Goal: Task Accomplishment & Management: Complete application form

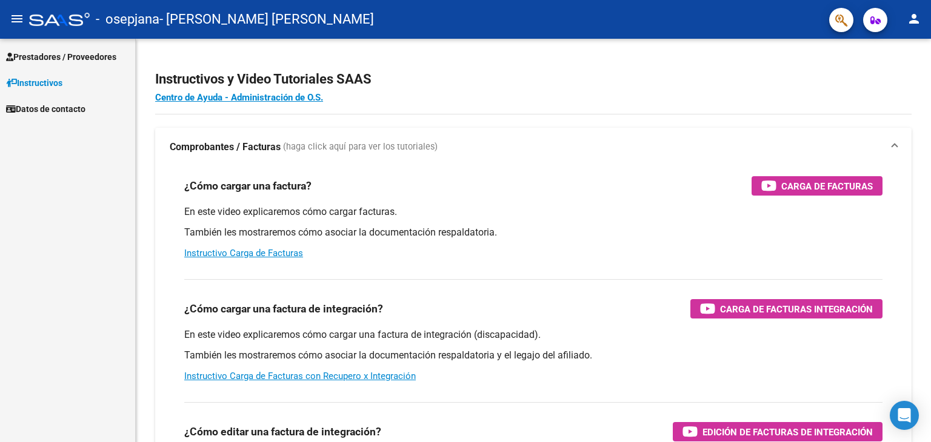
click at [72, 55] on span "Prestadores / Proveedores" at bounding box center [61, 56] width 110 height 13
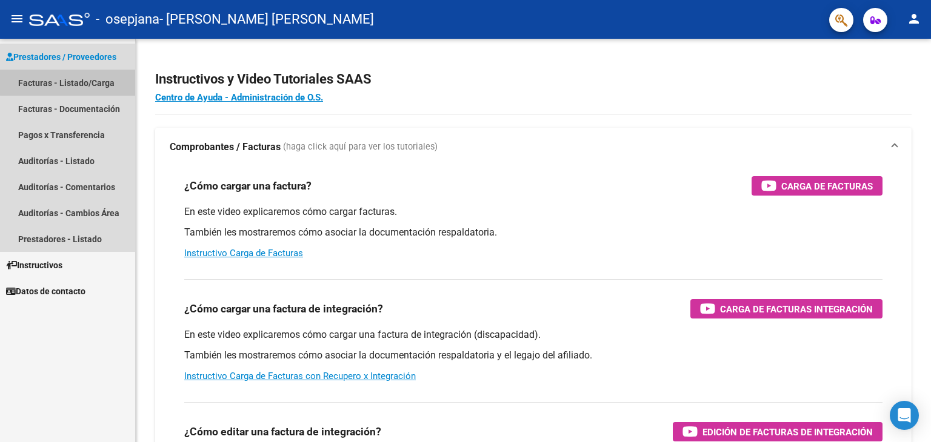
click at [71, 75] on link "Facturas - Listado/Carga" at bounding box center [67, 83] width 135 height 26
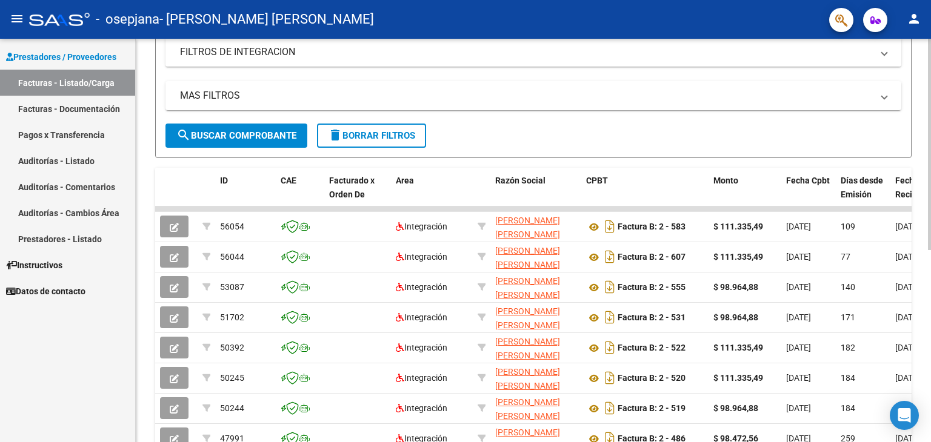
scroll to position [242, 0]
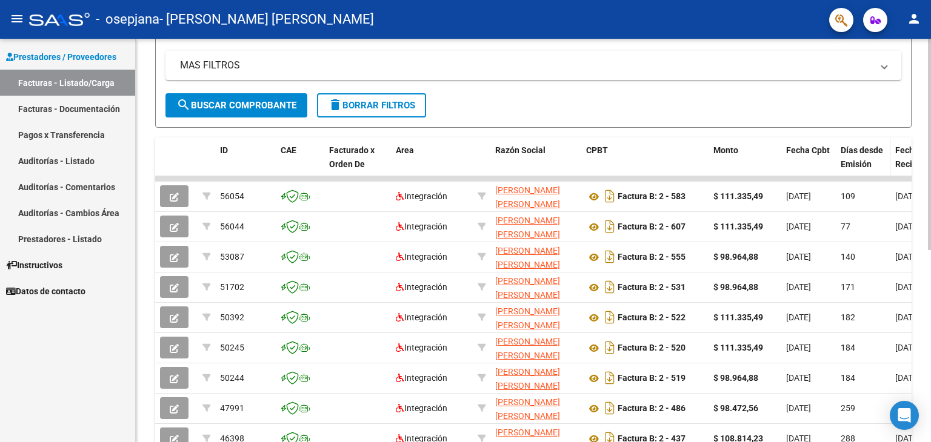
drag, startPoint x: 710, startPoint y: 174, endPoint x: 861, endPoint y: 174, distance: 150.3
click at [861, 174] on div "ID CAE Facturado x Orden De Area Razón Social CPBT Monto Fecha Cpbt Días desde …" at bounding box center [533, 329] width 756 height 382
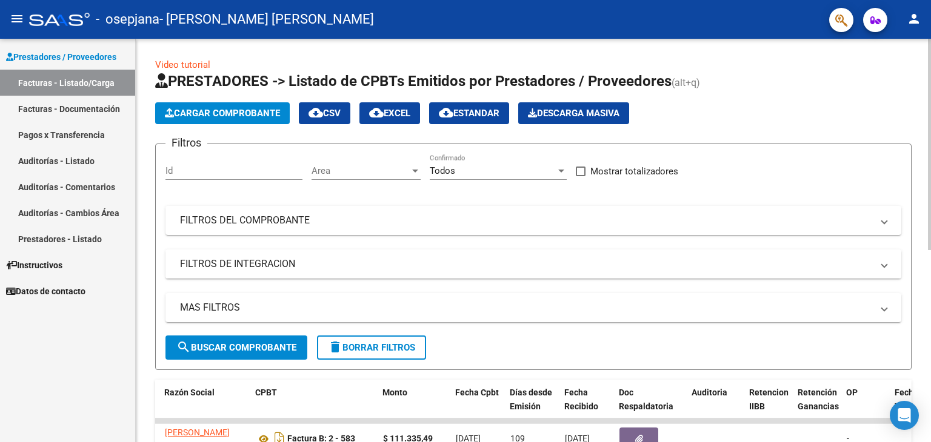
scroll to position [0, 0]
click at [256, 115] on span "Cargar Comprobante" at bounding box center [222, 113] width 115 height 11
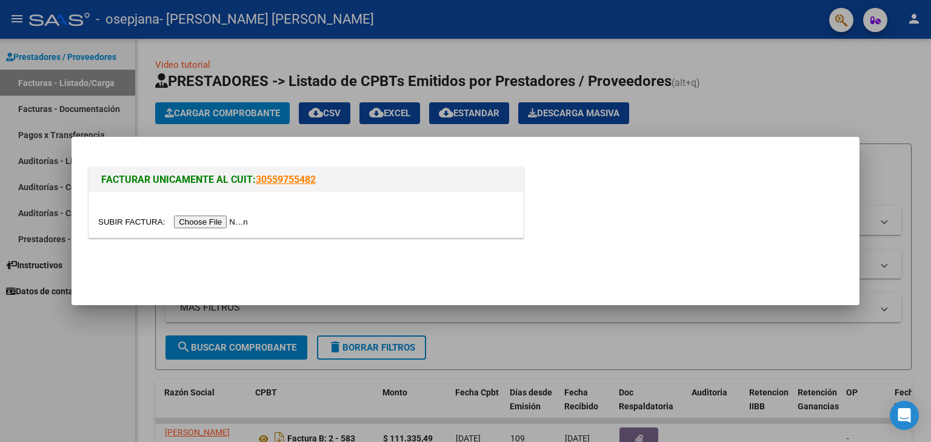
click at [752, 104] on div at bounding box center [465, 221] width 931 height 442
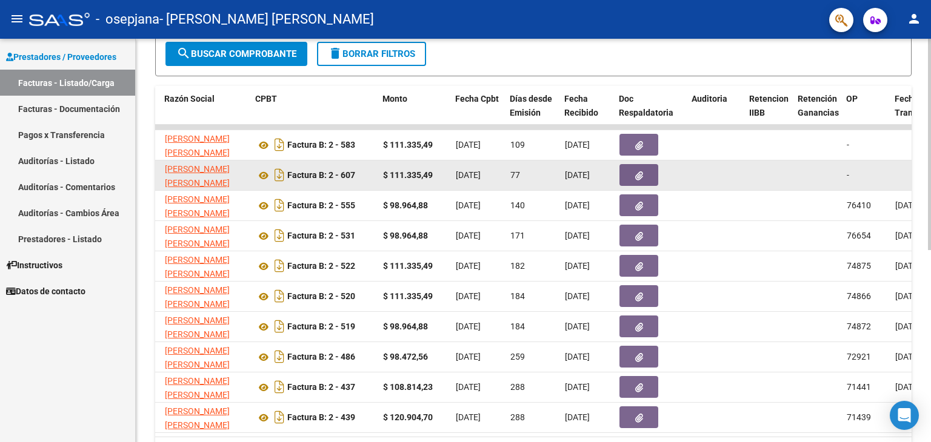
scroll to position [303, 0]
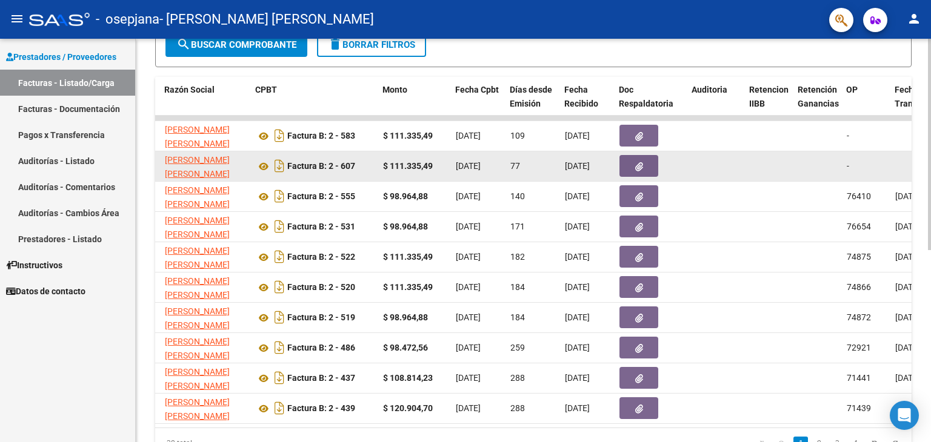
click at [639, 168] on icon "button" at bounding box center [639, 166] width 8 height 9
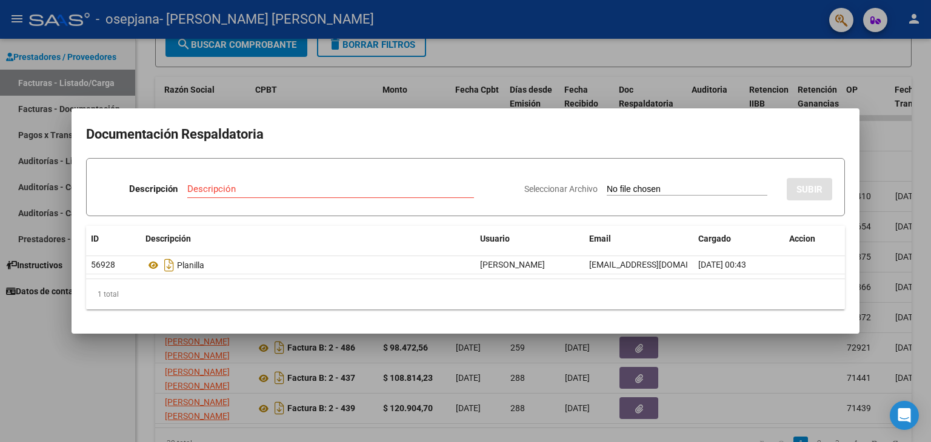
click at [567, 10] on div at bounding box center [465, 221] width 931 height 442
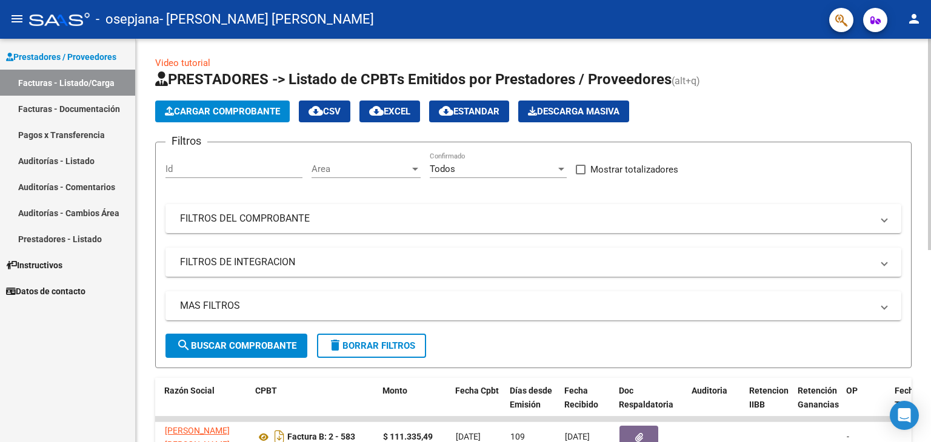
scroll to position [0, 0]
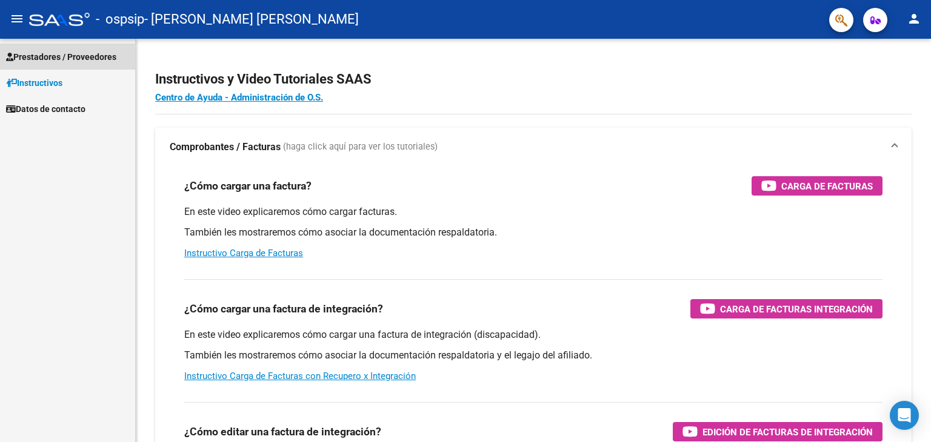
click at [76, 53] on span "Prestadores / Proveedores" at bounding box center [61, 56] width 110 height 13
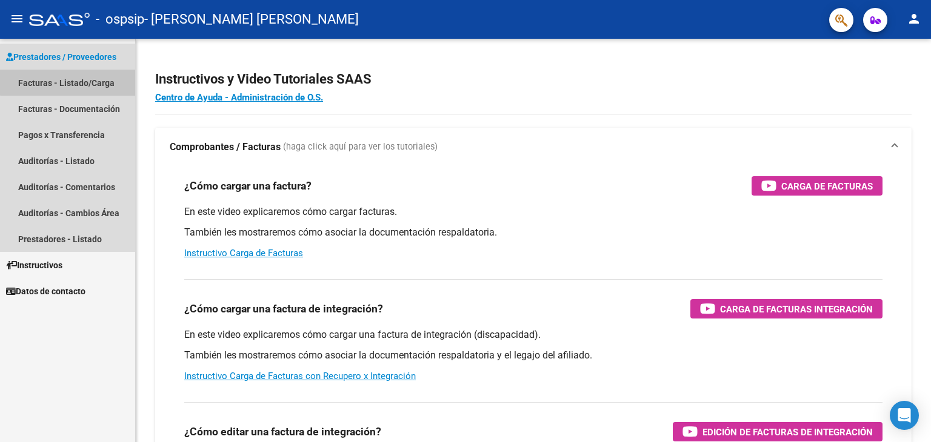
click at [74, 79] on link "Facturas - Listado/Carga" at bounding box center [67, 83] width 135 height 26
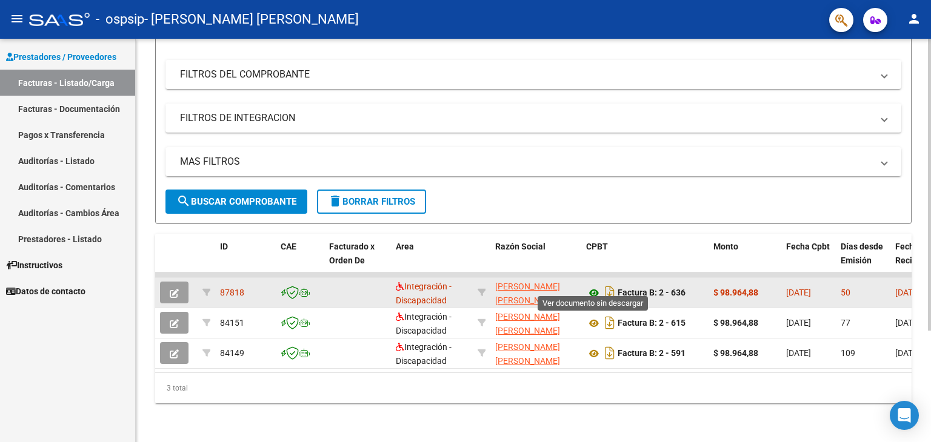
click at [593, 286] on icon at bounding box center [594, 293] width 16 height 15
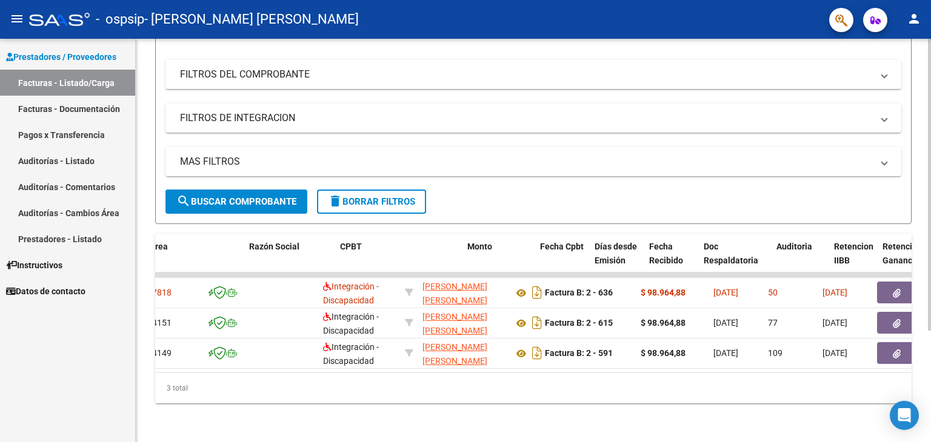
scroll to position [0, 248]
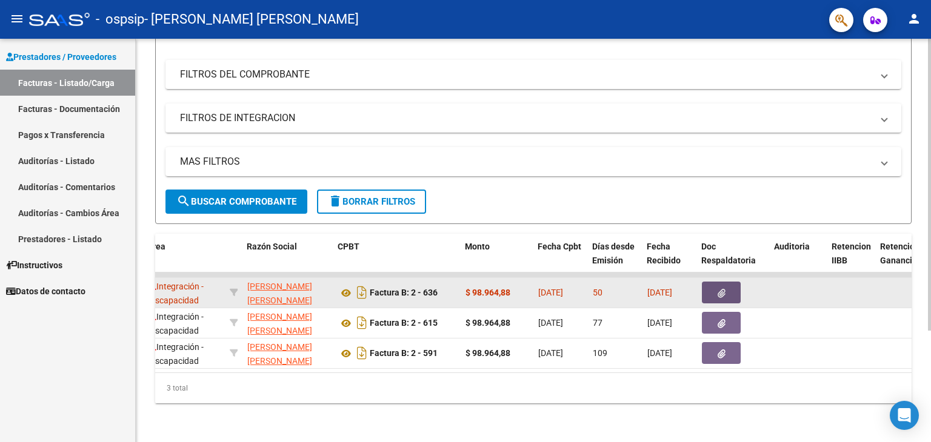
click at [718, 289] on icon "button" at bounding box center [722, 293] width 8 height 9
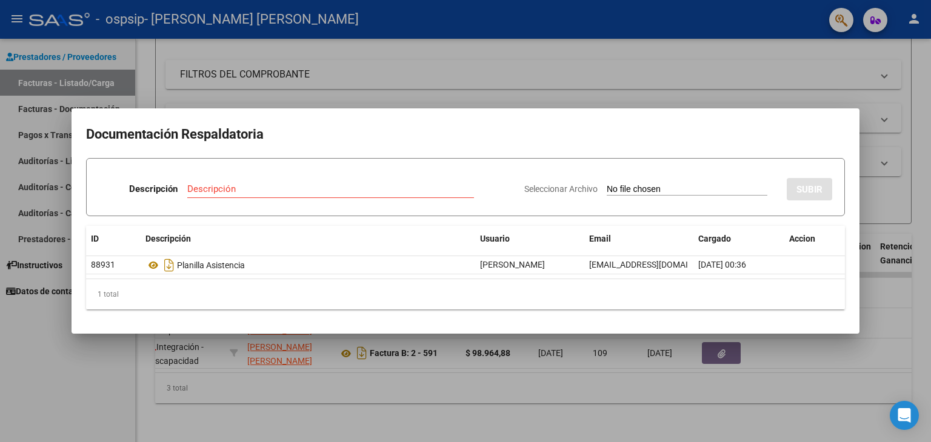
click at [616, 74] on div at bounding box center [465, 221] width 931 height 442
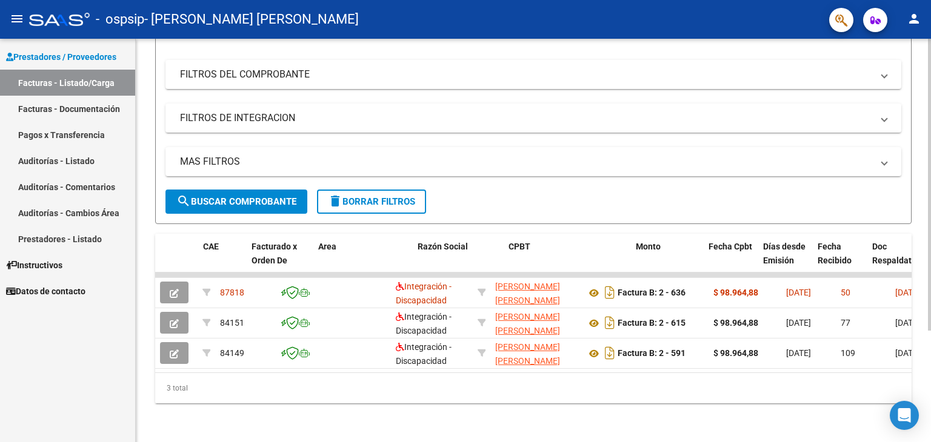
scroll to position [0, 160]
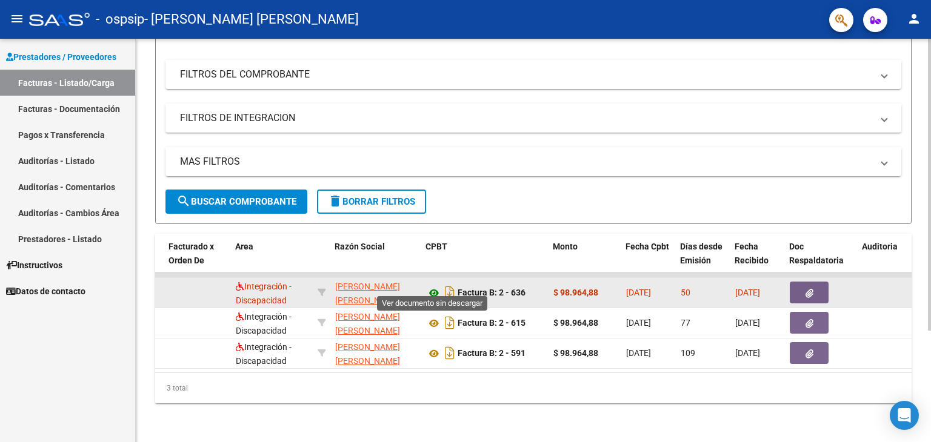
click at [429, 286] on icon at bounding box center [434, 293] width 16 height 15
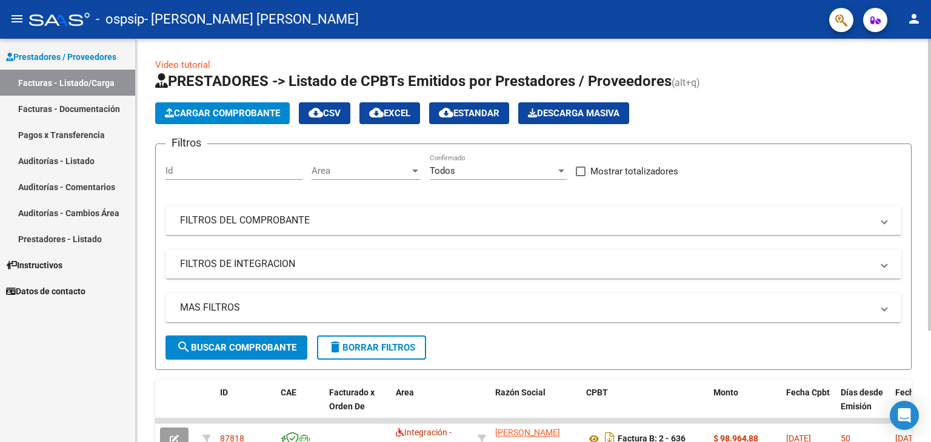
scroll to position [0, 0]
click at [260, 115] on span "Cargar Comprobante" at bounding box center [222, 113] width 115 height 11
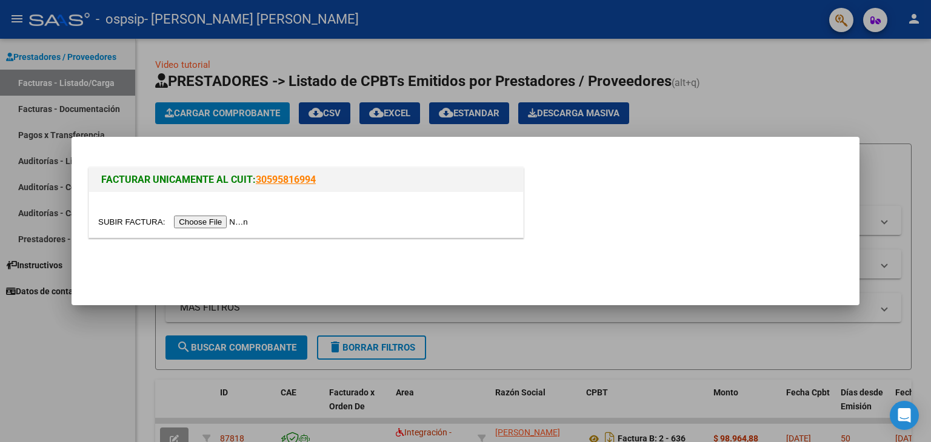
click at [218, 220] on input "file" at bounding box center [174, 222] width 153 height 13
click at [225, 221] on input "file" at bounding box center [174, 222] width 153 height 13
click at [211, 219] on input "file" at bounding box center [174, 222] width 153 height 13
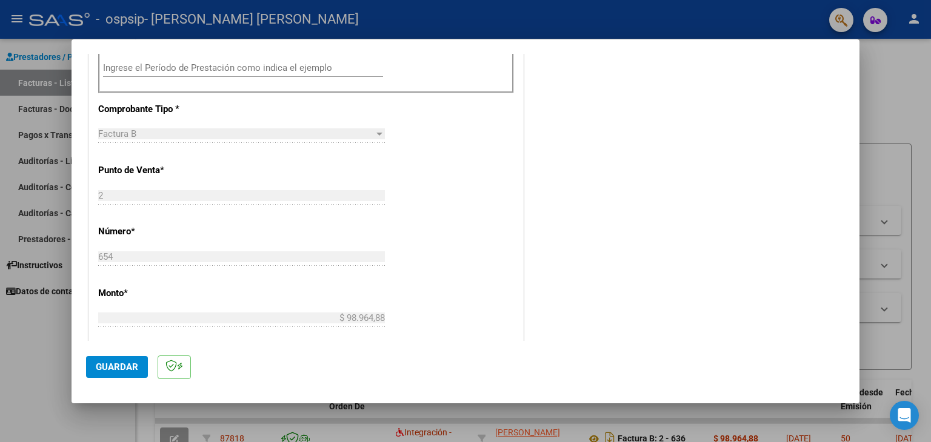
scroll to position [364, 0]
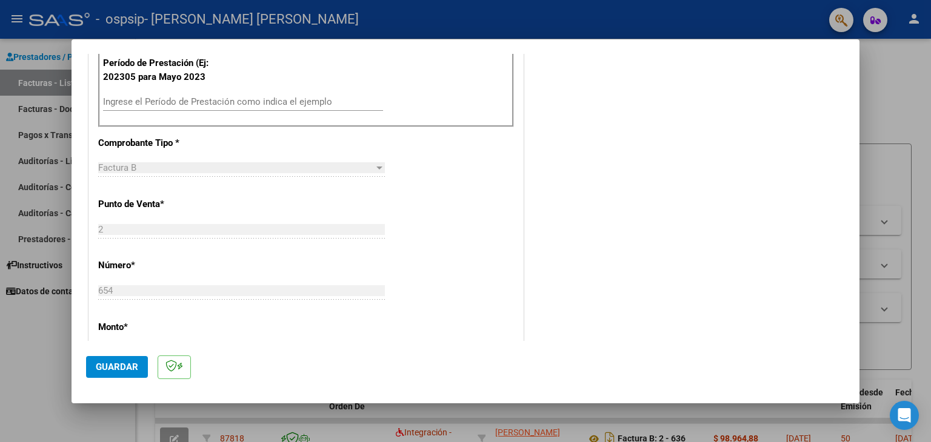
click at [376, 168] on div at bounding box center [379, 168] width 6 height 3
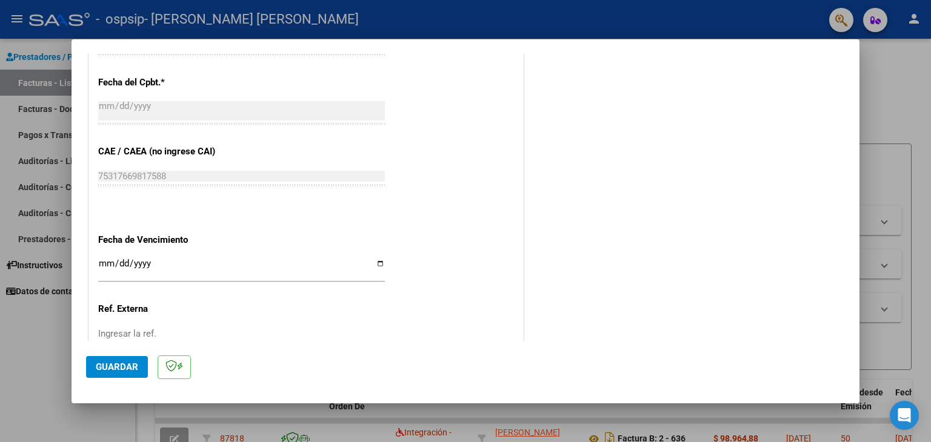
scroll to position [633, 0]
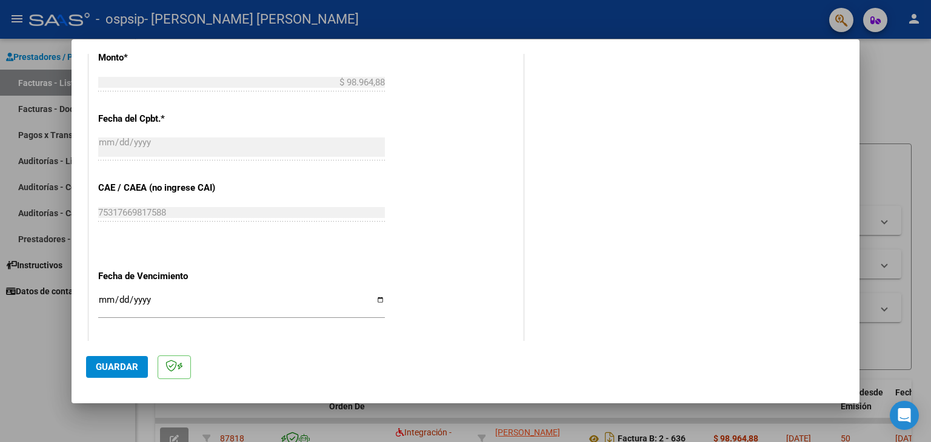
click at [373, 300] on input "Ingresar la fecha" at bounding box center [241, 304] width 287 height 19
type input "[DATE]"
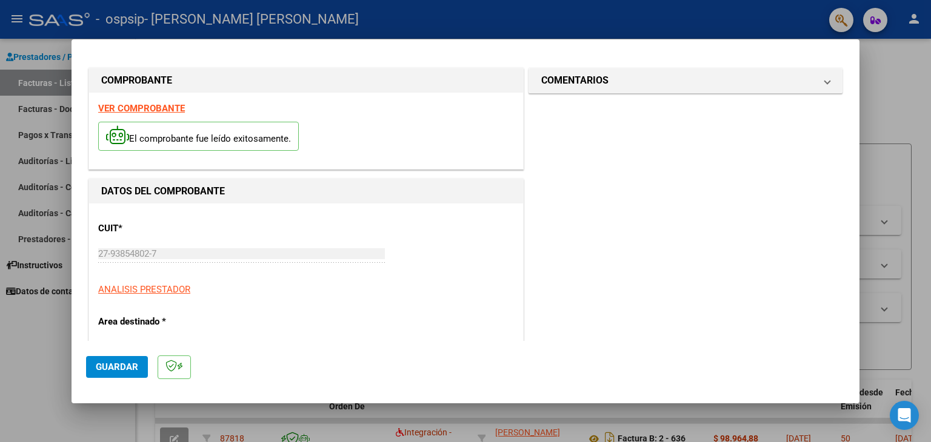
scroll to position [0, 0]
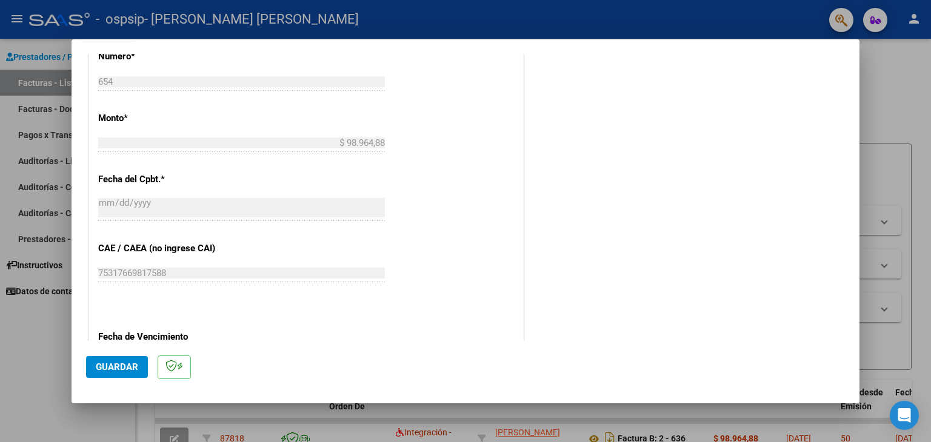
click at [112, 359] on button "Guardar" at bounding box center [117, 367] width 62 height 22
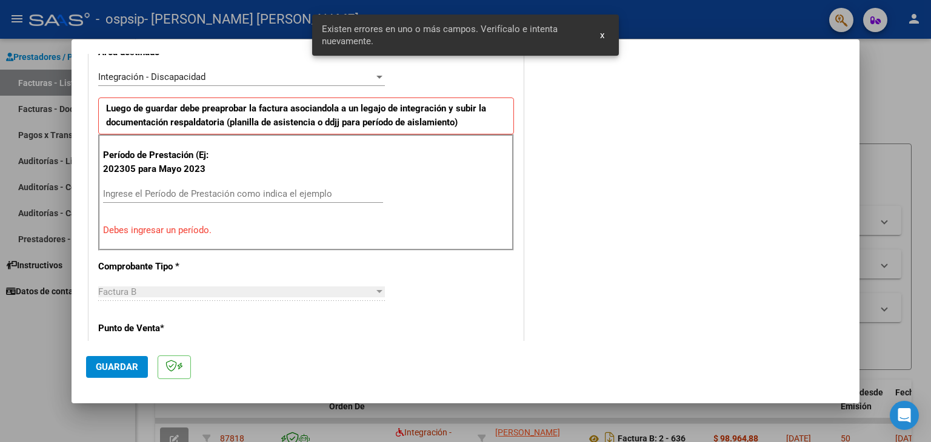
scroll to position [255, 0]
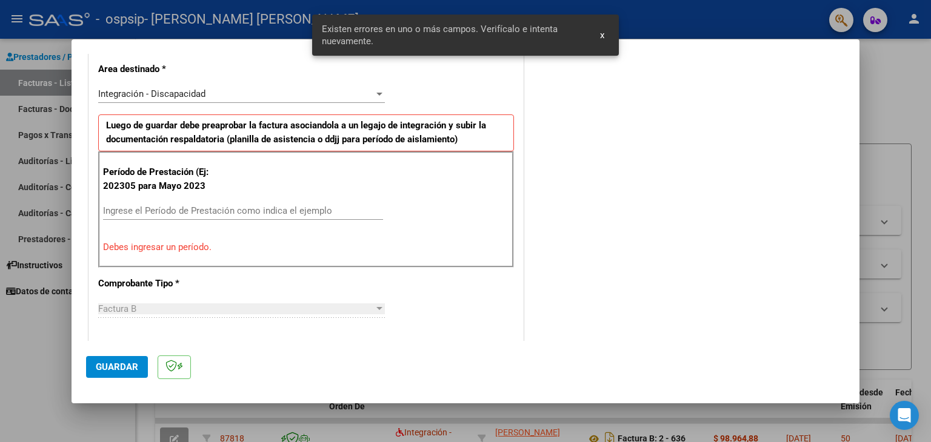
click at [116, 209] on input "Ingrese el Período de Prestación como indica el ejemplo" at bounding box center [243, 210] width 280 height 11
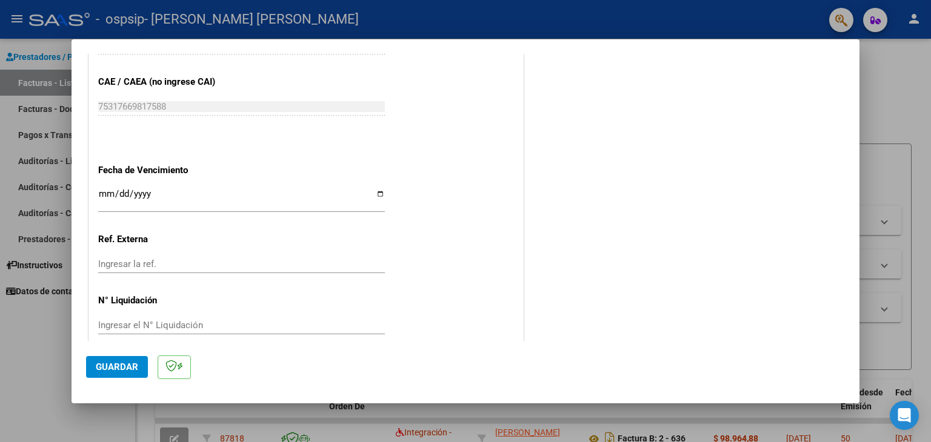
scroll to position [755, 0]
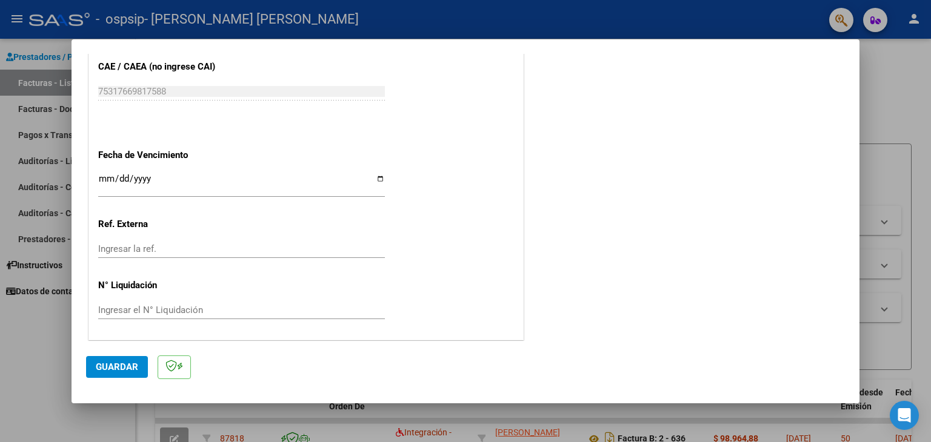
type input "202507"
click at [118, 368] on span "Guardar" at bounding box center [117, 367] width 42 height 11
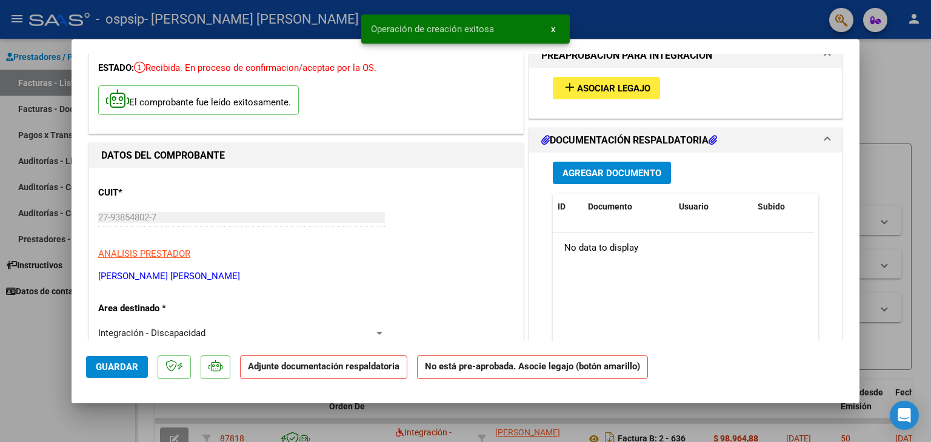
scroll to position [0, 0]
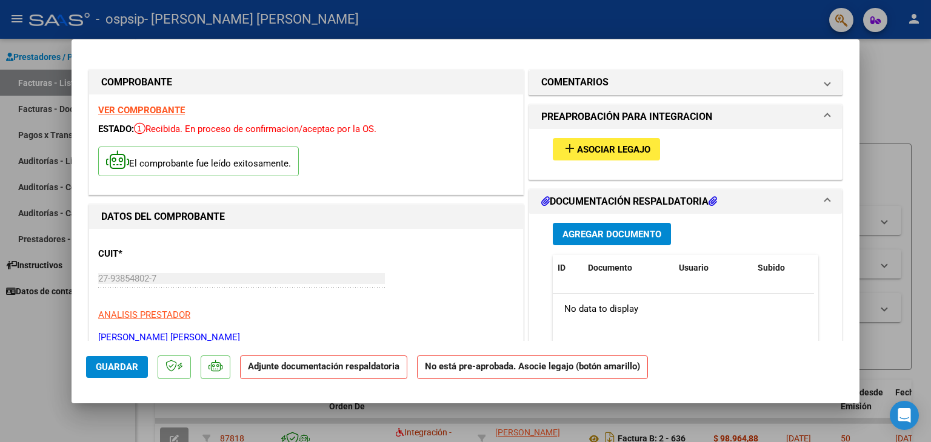
click at [599, 152] on span "Asociar Legajo" at bounding box center [613, 149] width 73 height 11
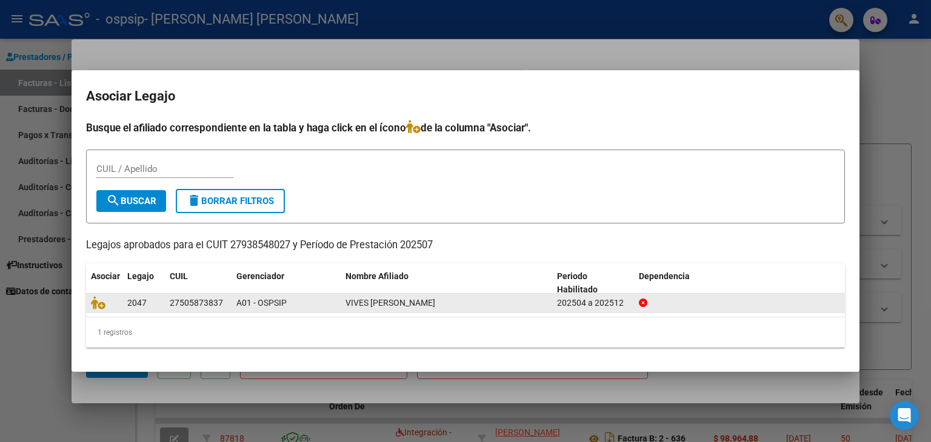
click at [310, 304] on div "A01 - OSPSIP" at bounding box center [285, 303] width 99 height 14
click at [599, 304] on div "202504 a 202512" at bounding box center [593, 303] width 72 height 14
click at [124, 307] on datatable-body-cell "2047" at bounding box center [143, 303] width 42 height 19
click at [102, 306] on icon at bounding box center [98, 302] width 15 height 13
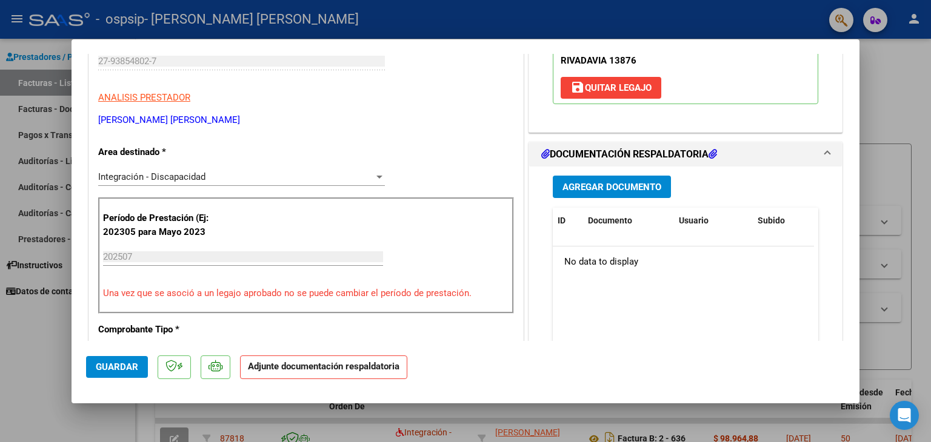
scroll to position [182, 0]
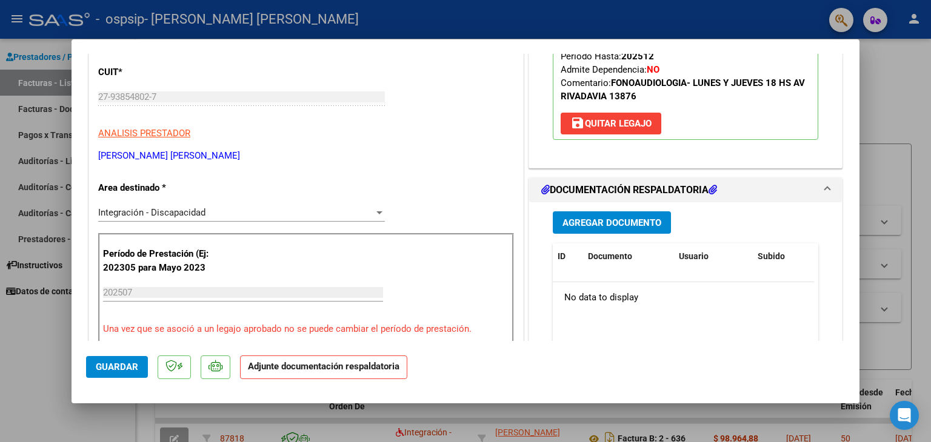
click at [587, 218] on span "Agregar Documento" at bounding box center [612, 223] width 99 height 11
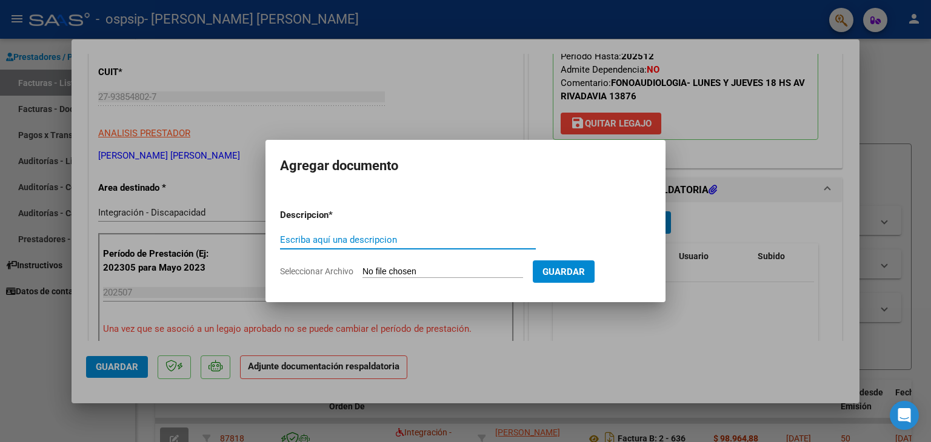
click at [304, 240] on input "Escriba aquí una descripcion" at bounding box center [408, 240] width 256 height 11
type input "Planilla de Asistencia"
click at [384, 269] on input "Seleccionar Archivo" at bounding box center [442, 273] width 161 height 12
type input "C:\fakepath\Vives Alma.pdf"
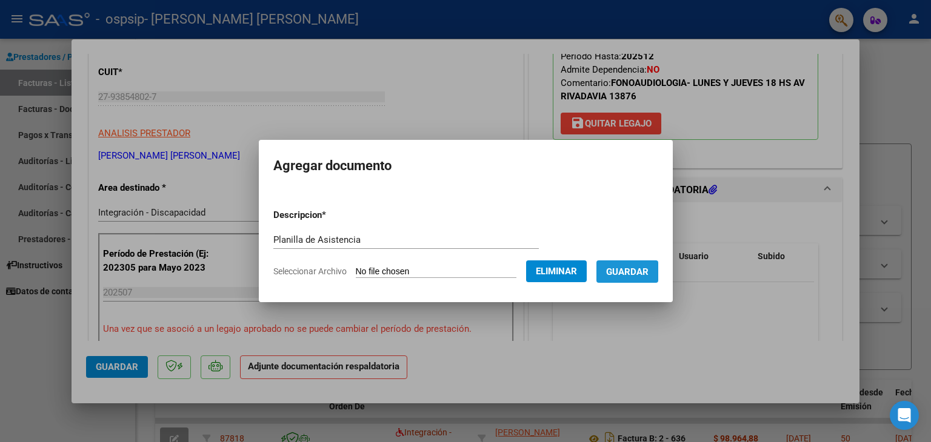
click at [629, 276] on span "Guardar" at bounding box center [627, 272] width 42 height 11
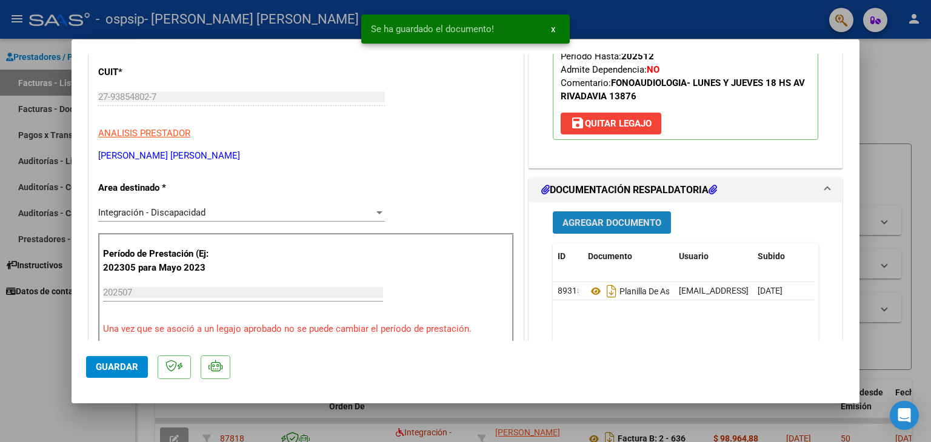
click at [612, 222] on span "Agregar Documento" at bounding box center [612, 223] width 99 height 11
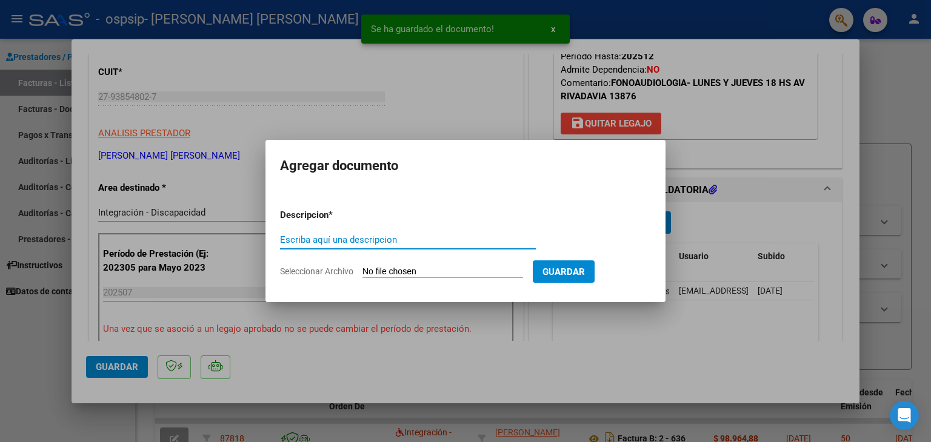
click at [284, 238] on input "Escriba aquí una descripcion" at bounding box center [408, 240] width 256 height 11
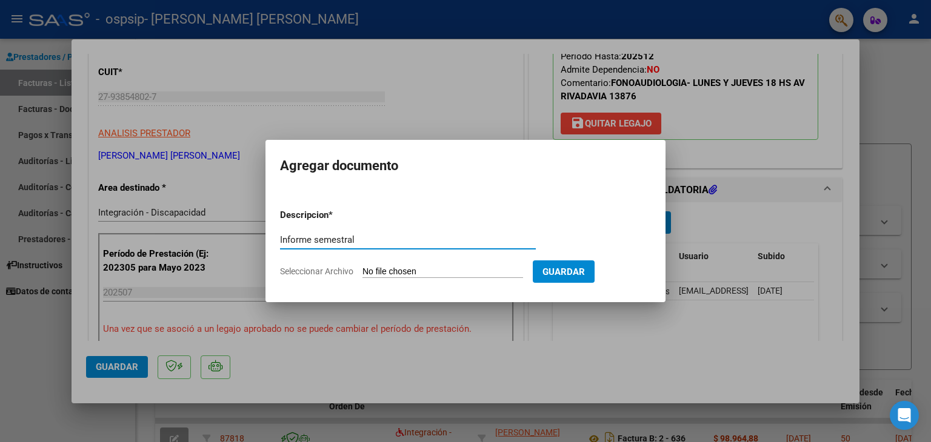
type input "Informe semestral"
click at [396, 270] on input "Seleccionar Archivo" at bounding box center [442, 273] width 161 height 12
type input "C:\fakepath\Informe [PERSON_NAME].pdf"
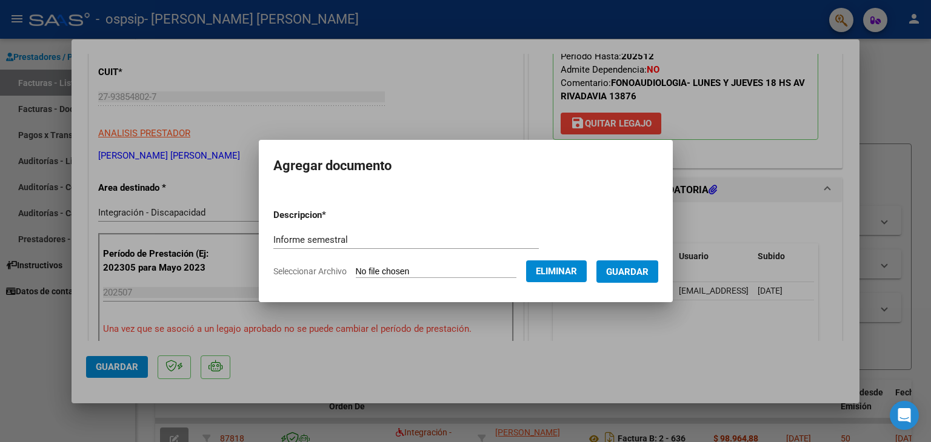
click at [632, 273] on span "Guardar" at bounding box center [627, 272] width 42 height 11
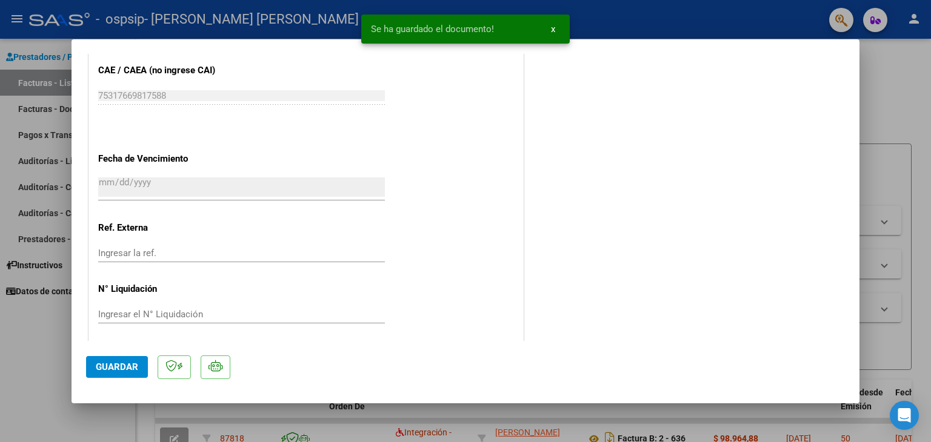
scroll to position [796, 0]
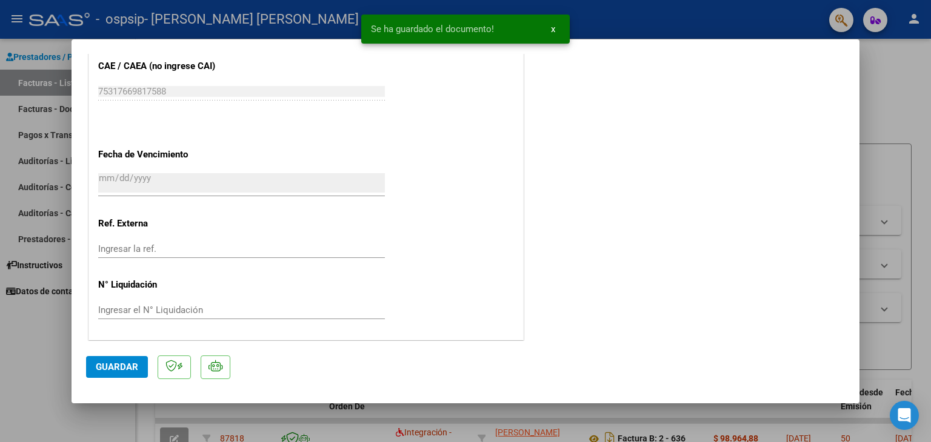
click at [122, 378] on mat-dialog-actions "Guardar" at bounding box center [465, 365] width 759 height 48
click at [122, 366] on span "Guardar" at bounding box center [117, 367] width 42 height 11
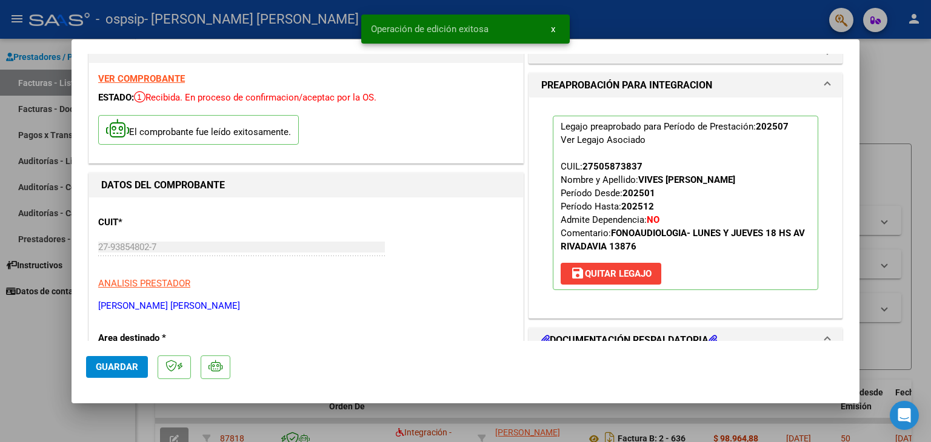
scroll to position [0, 0]
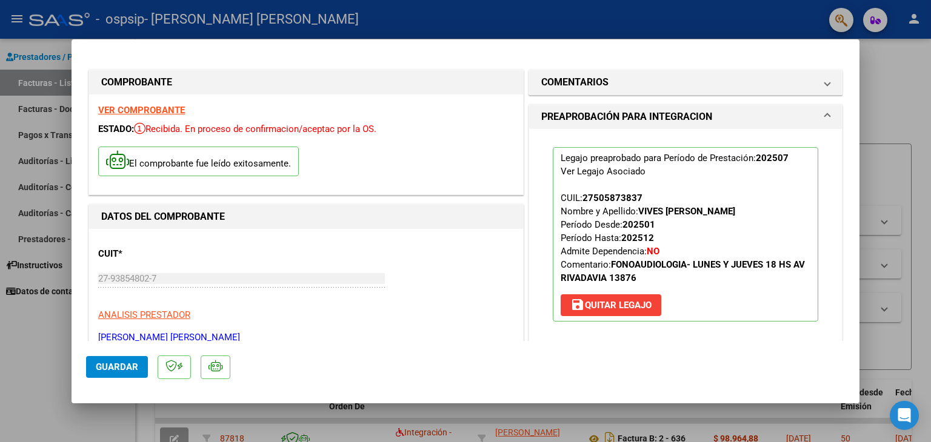
click at [897, 62] on div at bounding box center [465, 221] width 931 height 442
type input "$ 0,00"
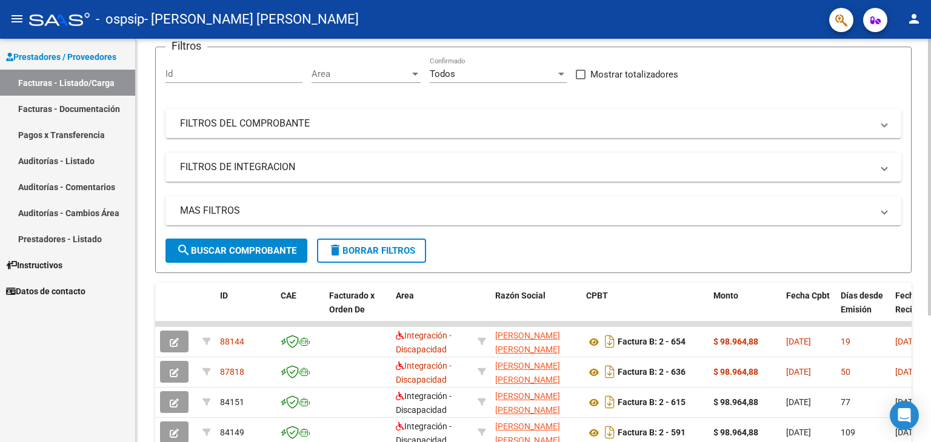
scroll to position [121, 0]
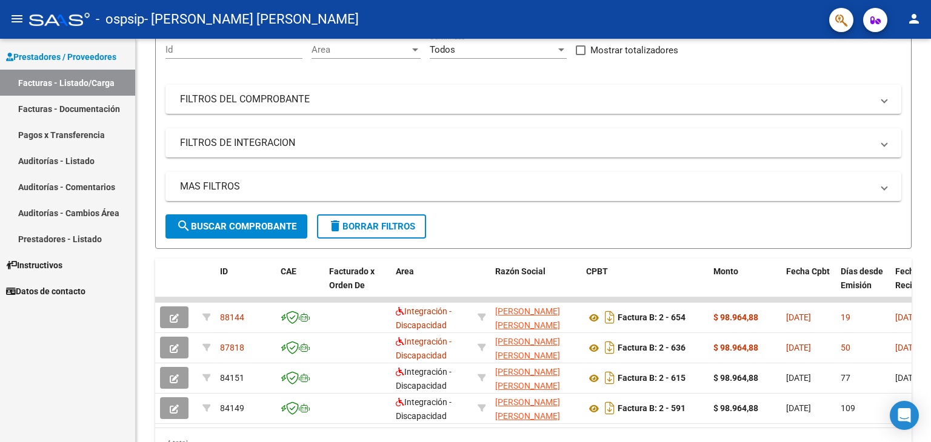
click at [58, 85] on link "Facturas - Listado/Carga" at bounding box center [67, 83] width 135 height 26
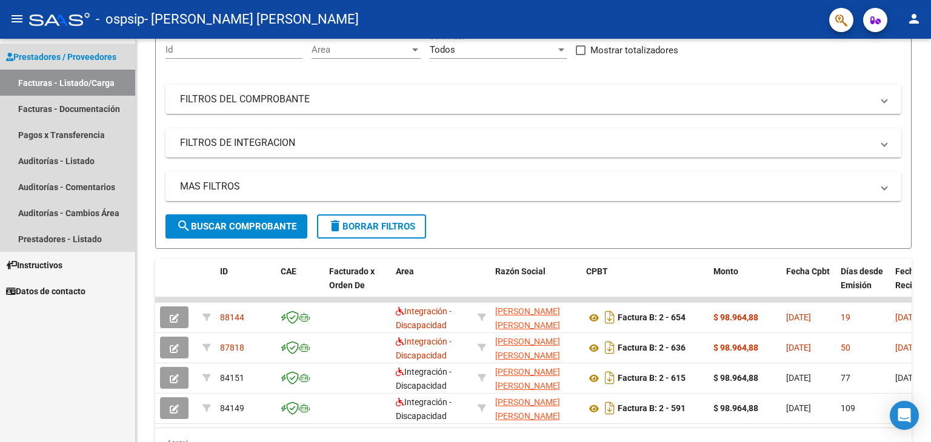
click at [73, 59] on span "Prestadores / Proveedores" at bounding box center [61, 56] width 110 height 13
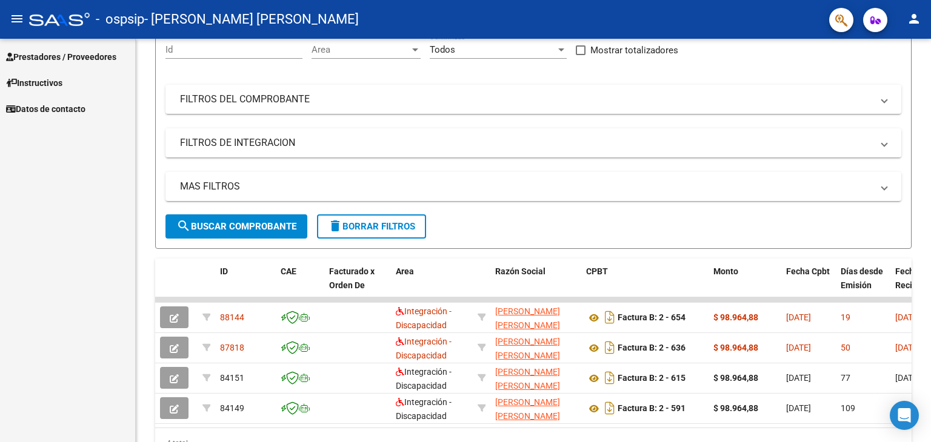
click at [85, 61] on span "Prestadores / Proveedores" at bounding box center [61, 56] width 110 height 13
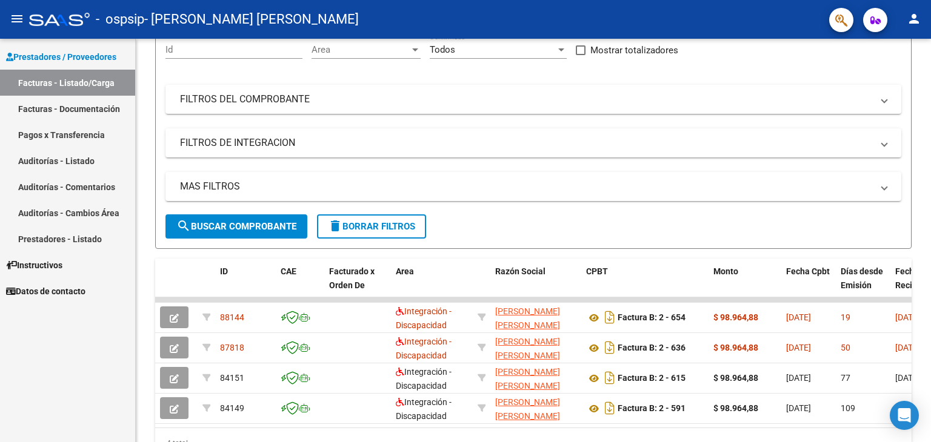
click at [78, 85] on link "Facturas - Listado/Carga" at bounding box center [67, 83] width 135 height 26
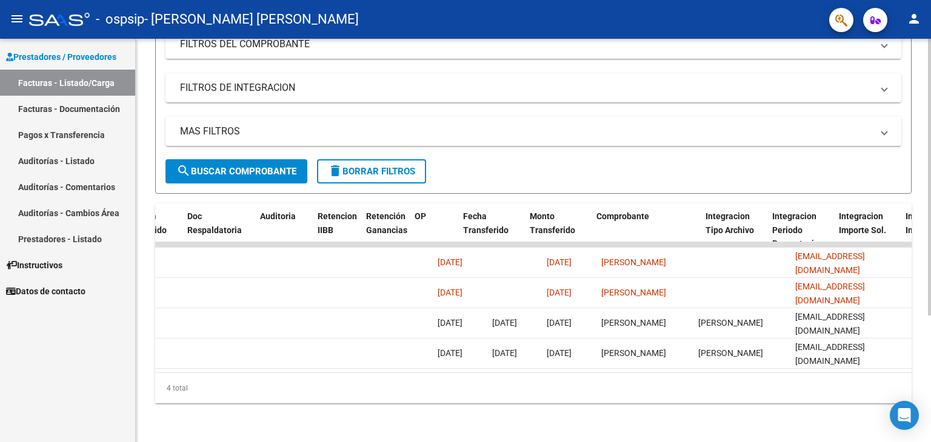
scroll to position [0, 0]
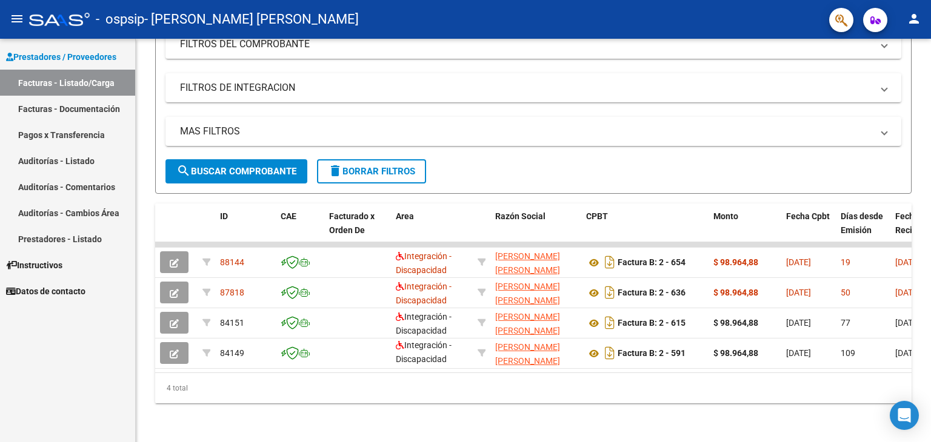
click at [878, 18] on icon "button" at bounding box center [875, 20] width 10 height 9
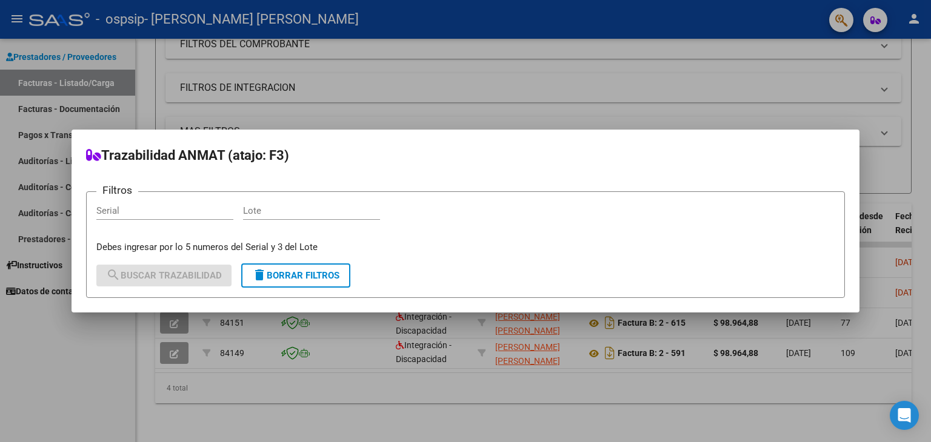
click at [878, 18] on div at bounding box center [465, 221] width 931 height 442
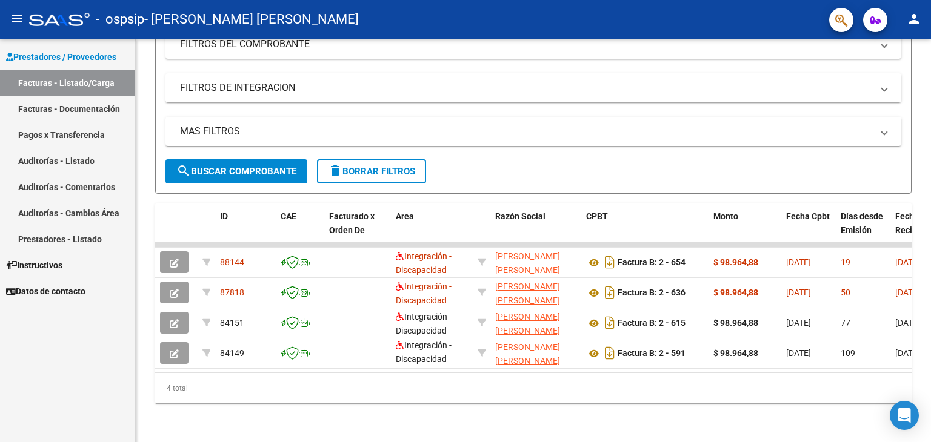
click at [841, 28] on span "button" at bounding box center [841, 20] width 12 height 25
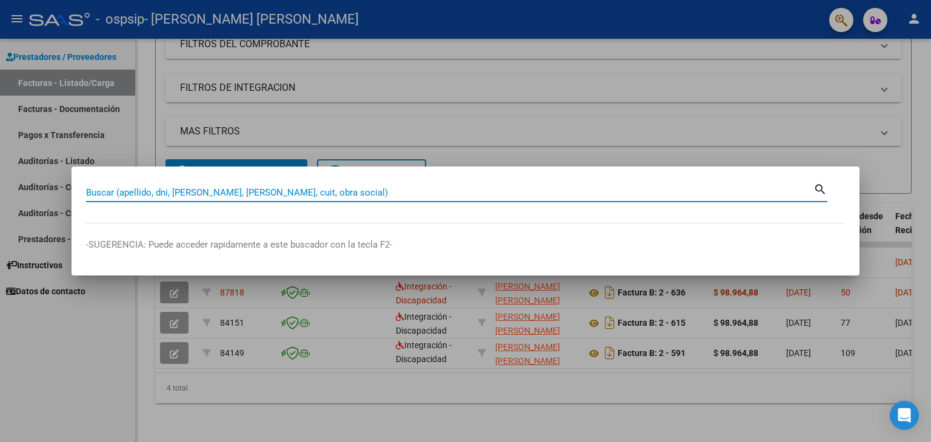
click at [841, 28] on div at bounding box center [465, 221] width 931 height 442
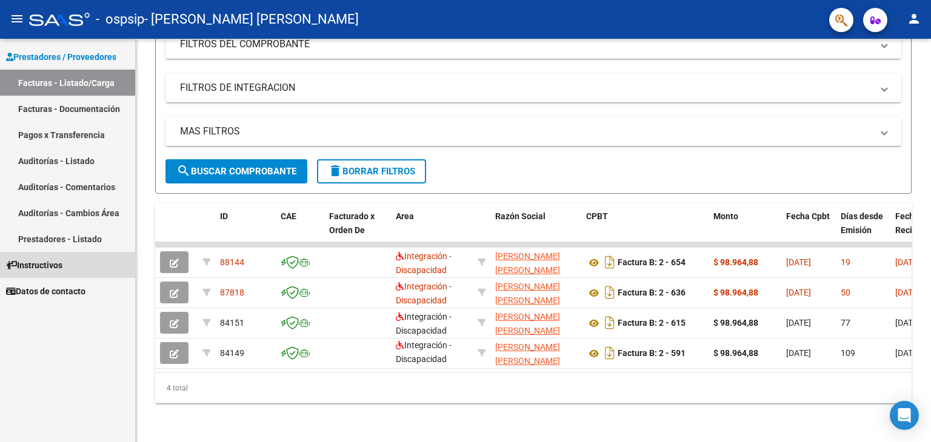
click at [61, 262] on span "Instructivos" at bounding box center [34, 265] width 56 height 13
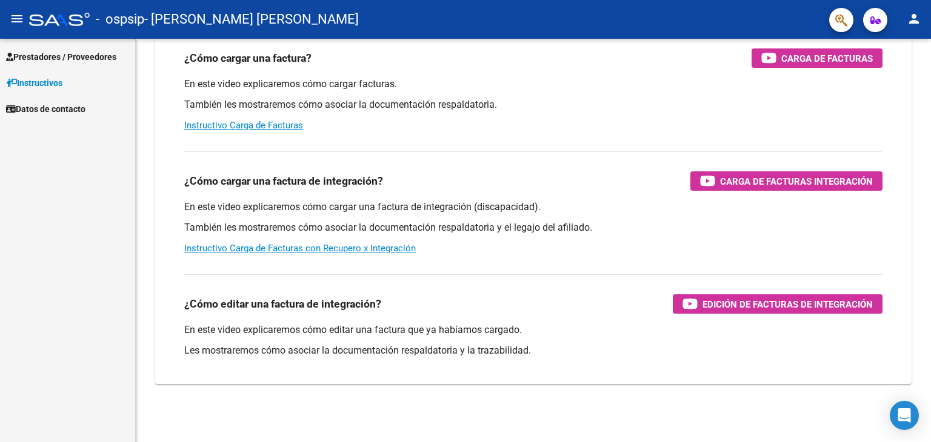
click at [68, 57] on span "Prestadores / Proveedores" at bounding box center [61, 56] width 110 height 13
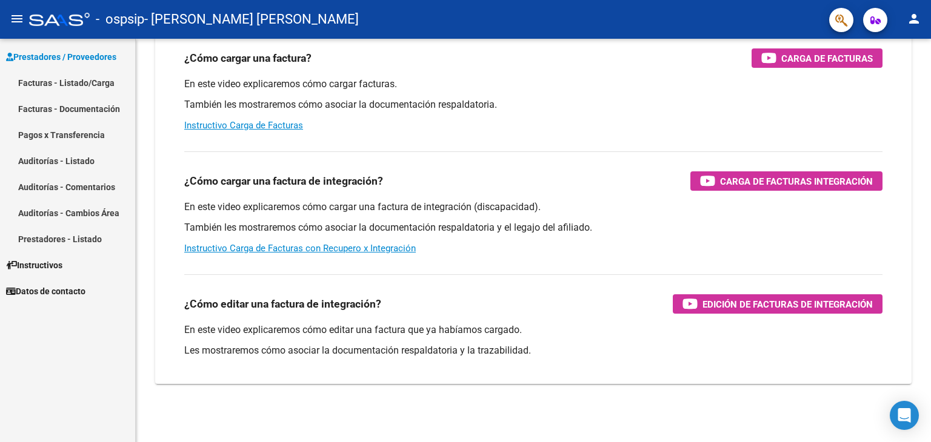
click at [76, 83] on link "Facturas - Listado/Carga" at bounding box center [67, 83] width 135 height 26
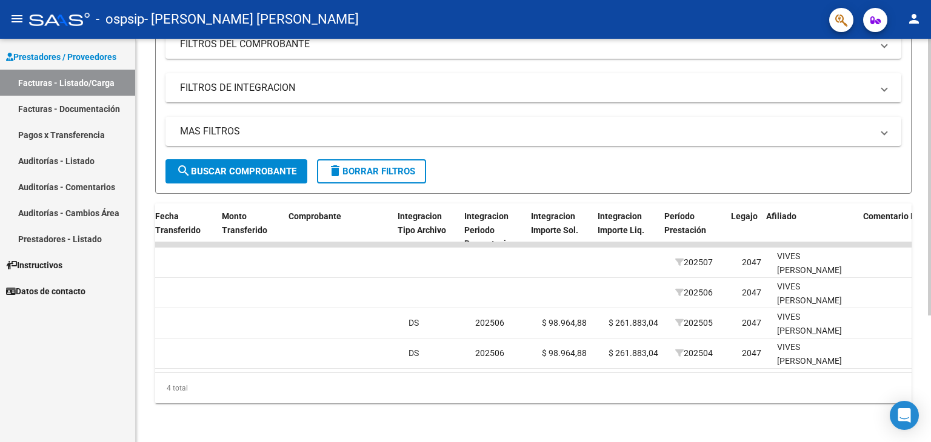
scroll to position [0, 1135]
